Goal: Find specific page/section: Find specific page/section

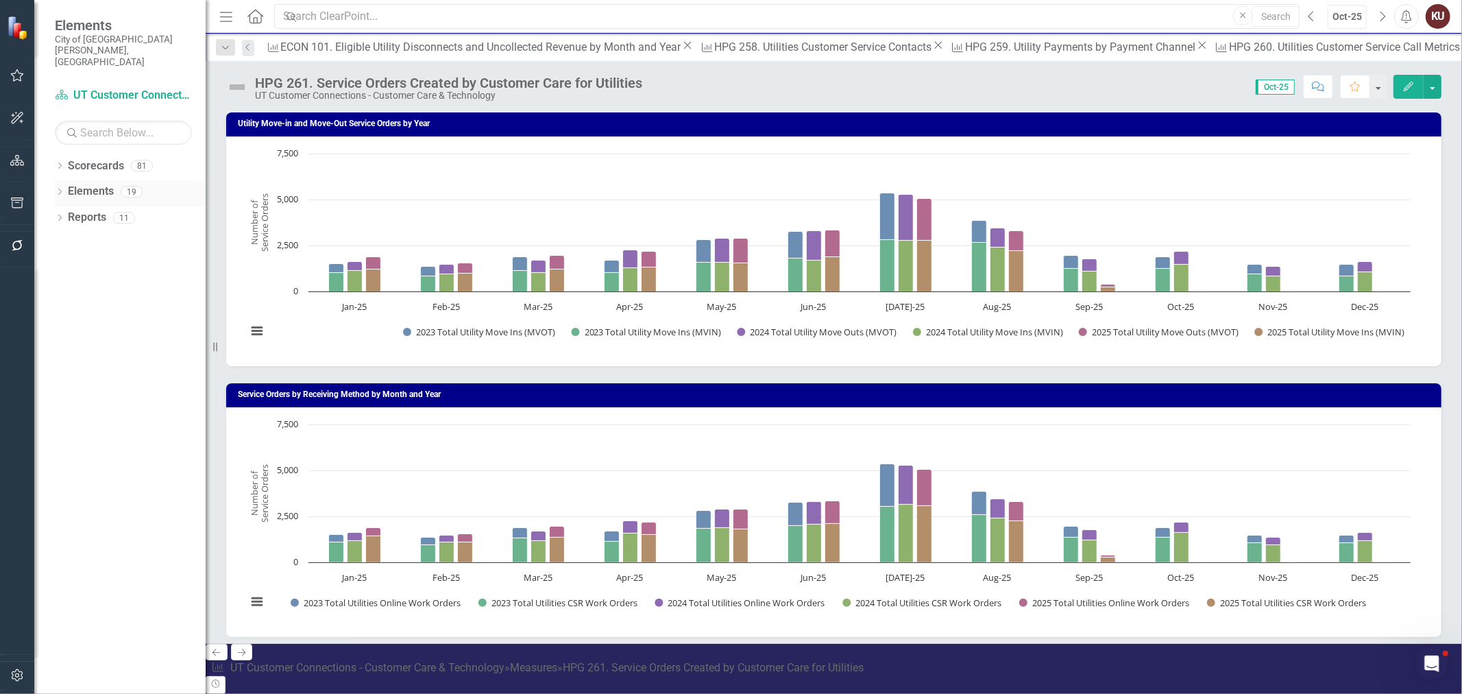
click at [60, 180] on div "Dropdown Elements 19" at bounding box center [130, 193] width 151 height 26
click at [60, 189] on icon "Dropdown" at bounding box center [60, 193] width 10 height 8
click at [51, 241] on icon "Dropdown" at bounding box center [46, 245] width 10 height 8
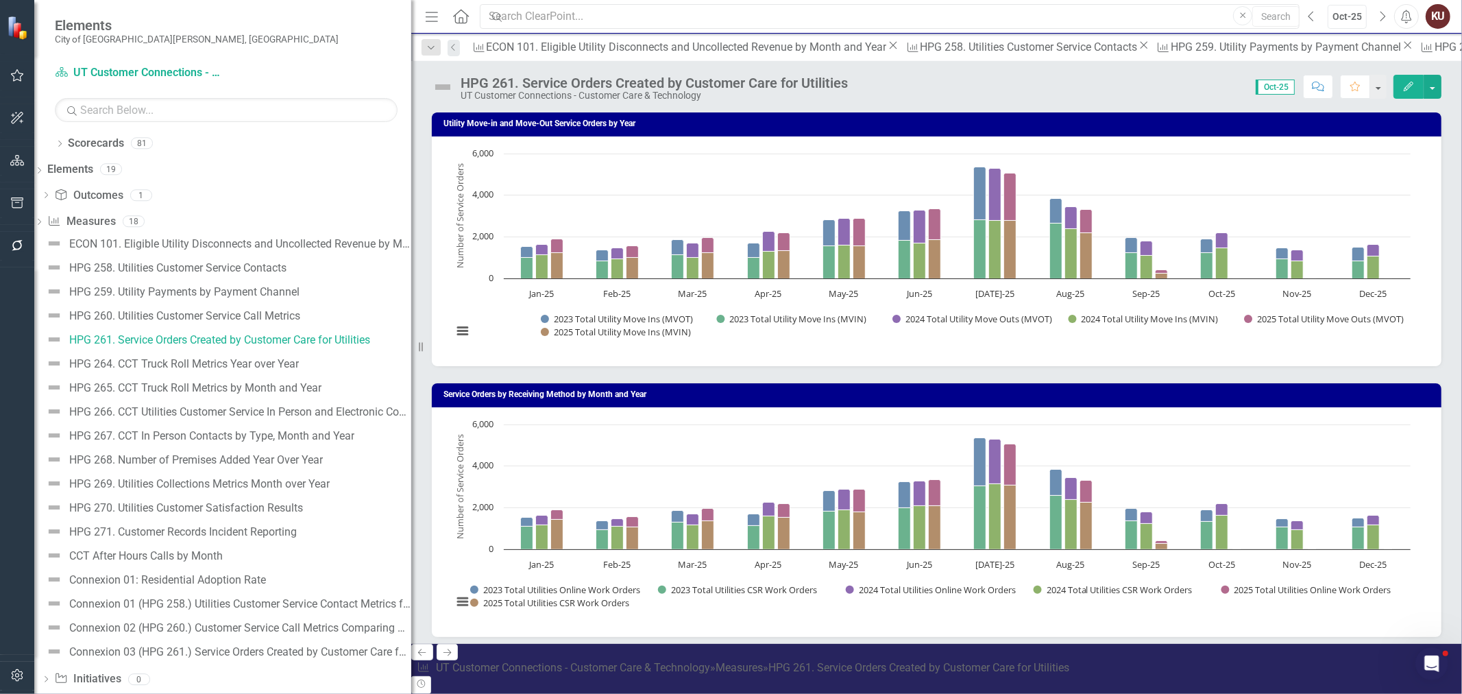
drag, startPoint x: 208, startPoint y: 231, endPoint x: 512, endPoint y: 231, distance: 304.3
click at [512, 231] on div "Elements City of [GEOGRAPHIC_DATA][PERSON_NAME], [GEOGRAPHIC_DATA] Scorecard UT…" at bounding box center [731, 347] width 1462 height 694
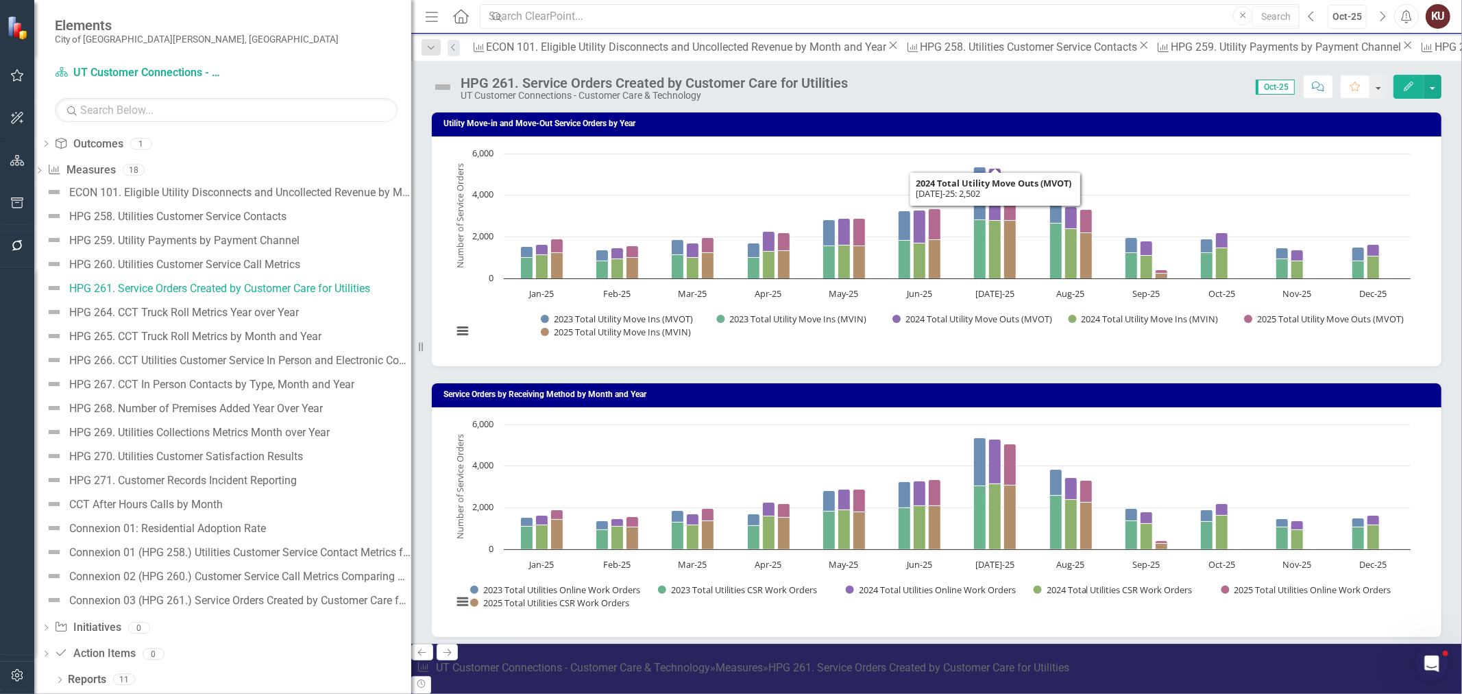
click at [576, 86] on button "Edit" at bounding box center [1408, 87] width 30 height 24
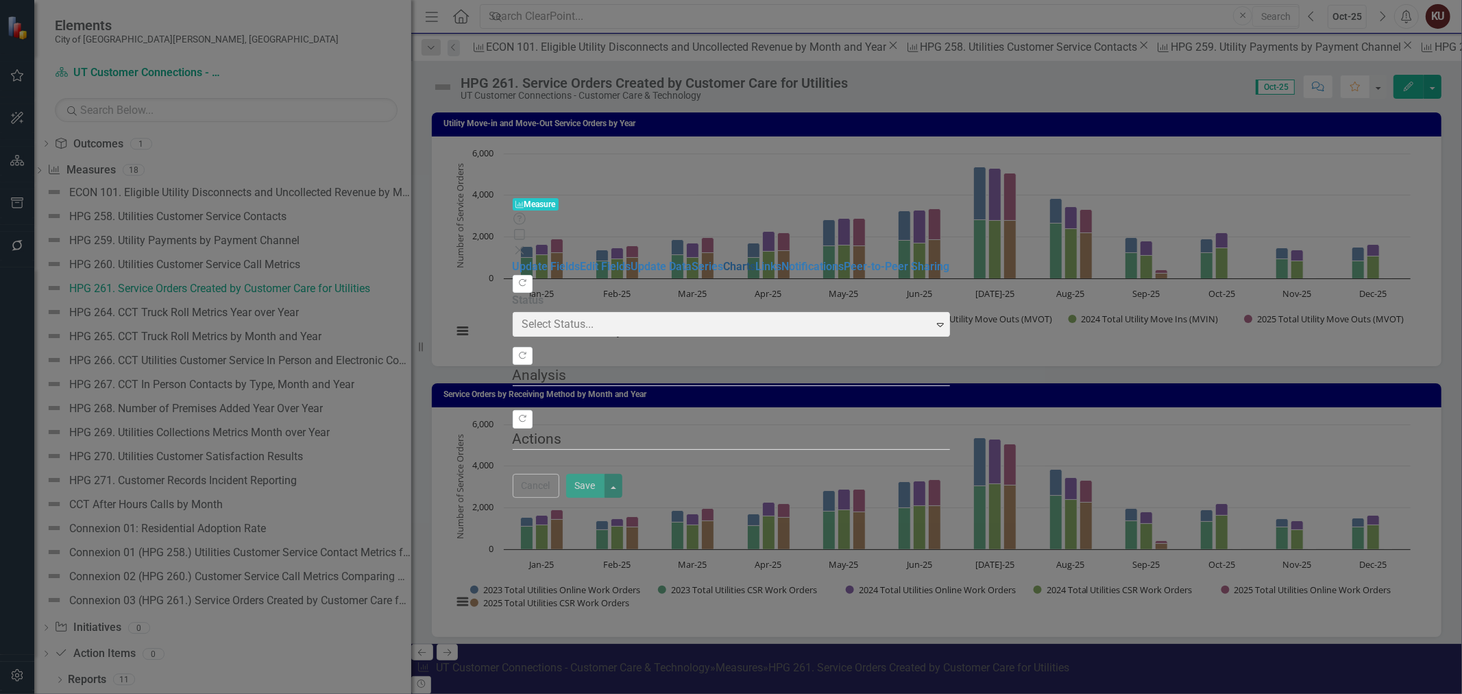
click at [576, 256] on link "Charts" at bounding box center [740, 266] width 32 height 13
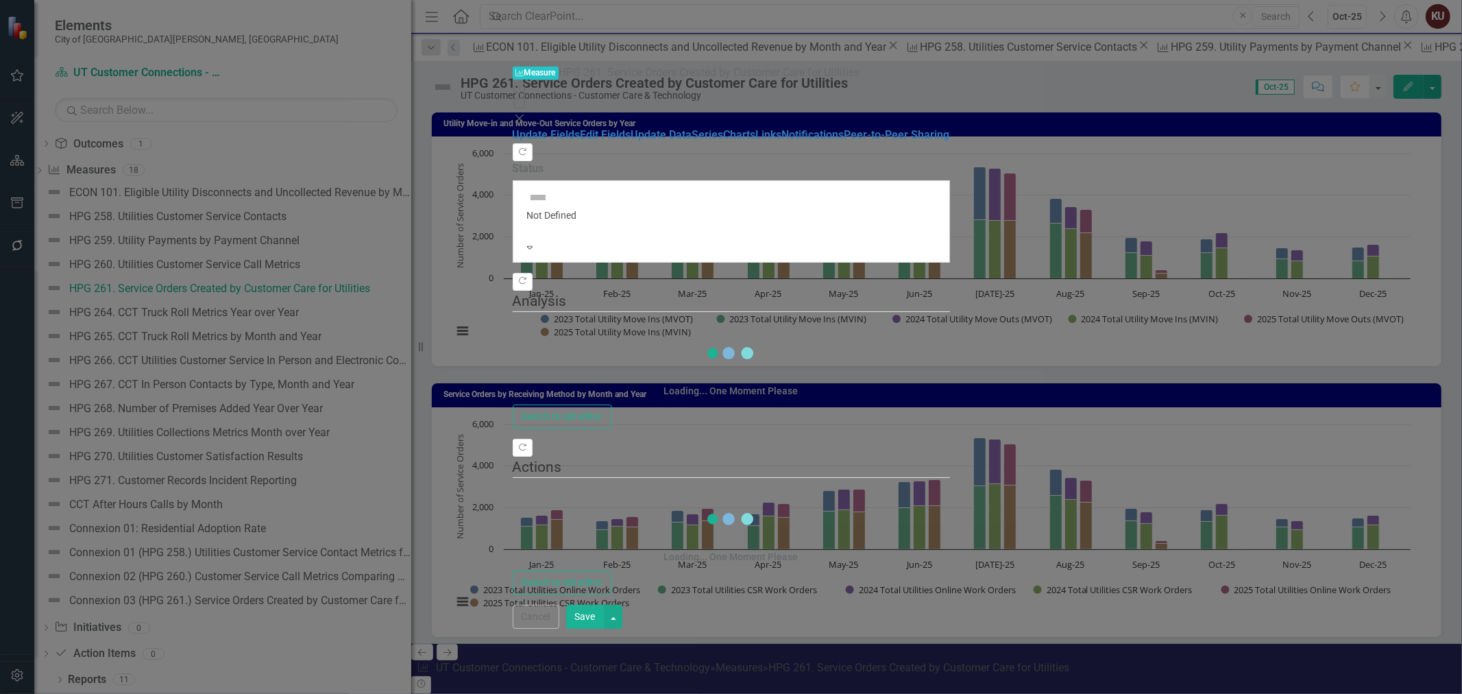
click at [513, 256] on div "Measure Measure HPG 261. Service Orders Created by Customer Care for Utilities …" at bounding box center [731, 346] width 437 height 563
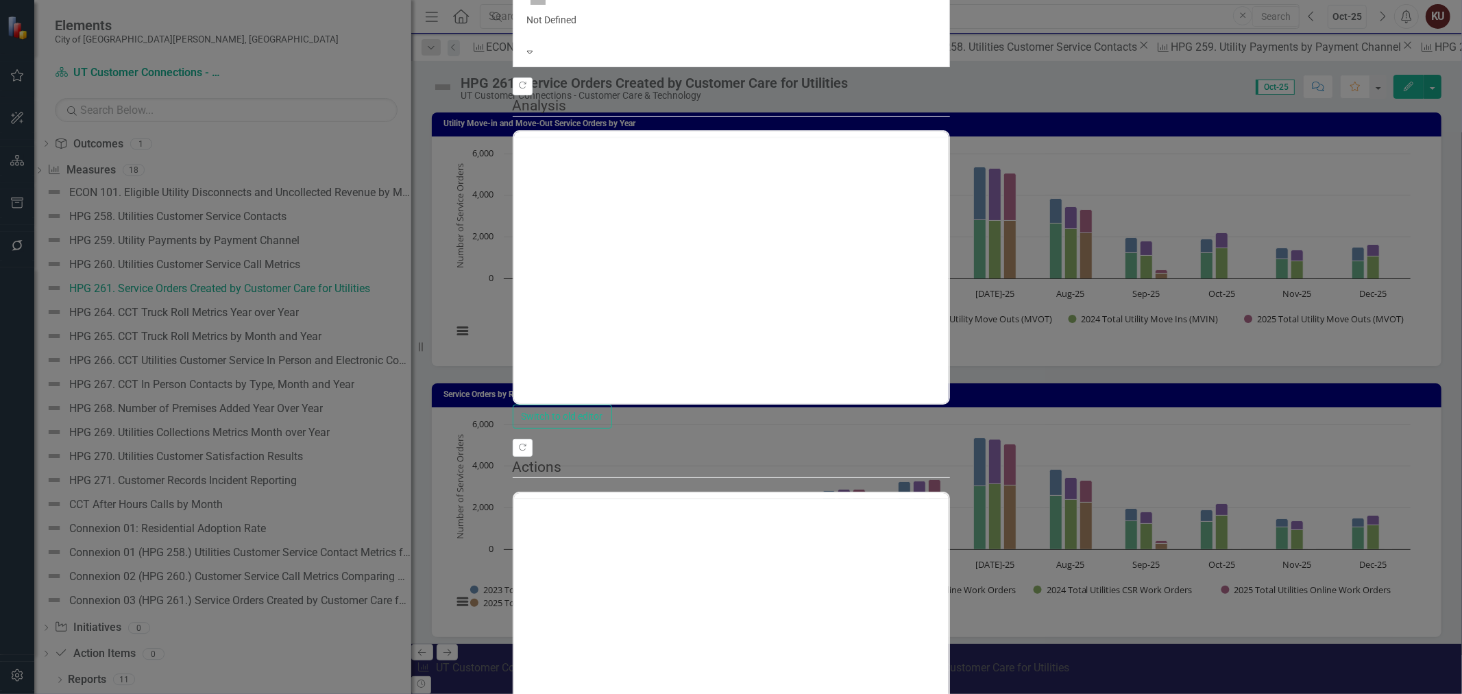
click at [513, 256] on div "Measure Measure HPG 261. Service Orders Created by Customer Care for Utilities …" at bounding box center [731, 347] width 437 height 954
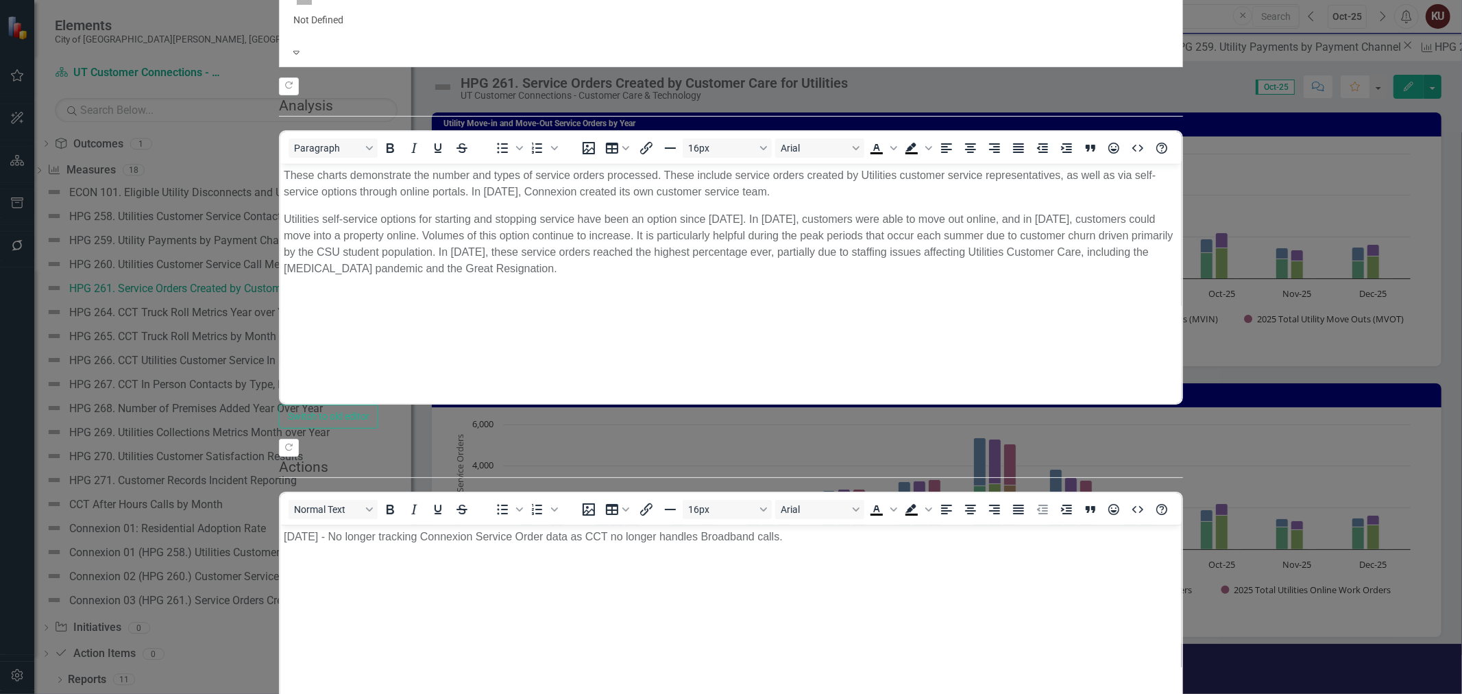
click at [279, 256] on div "Measure Measure HPG 261. Service Orders Created by Customer Care for Utilities …" at bounding box center [731, 347] width 904 height 954
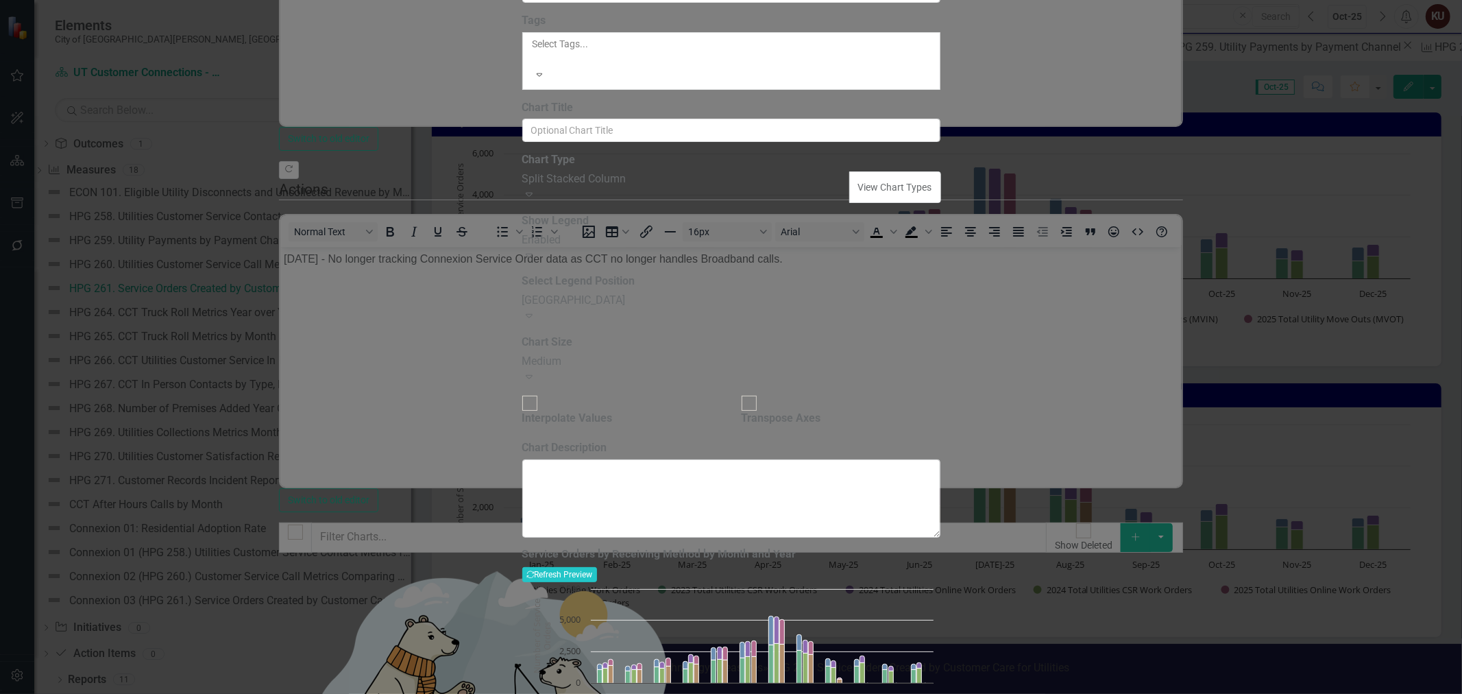
click at [522, 256] on div "Charts Chart Service Orders by Receiving Method by Month and Year Help Maximize…" at bounding box center [731, 347] width 418 height 930
